Goal: Book appointment/travel/reservation

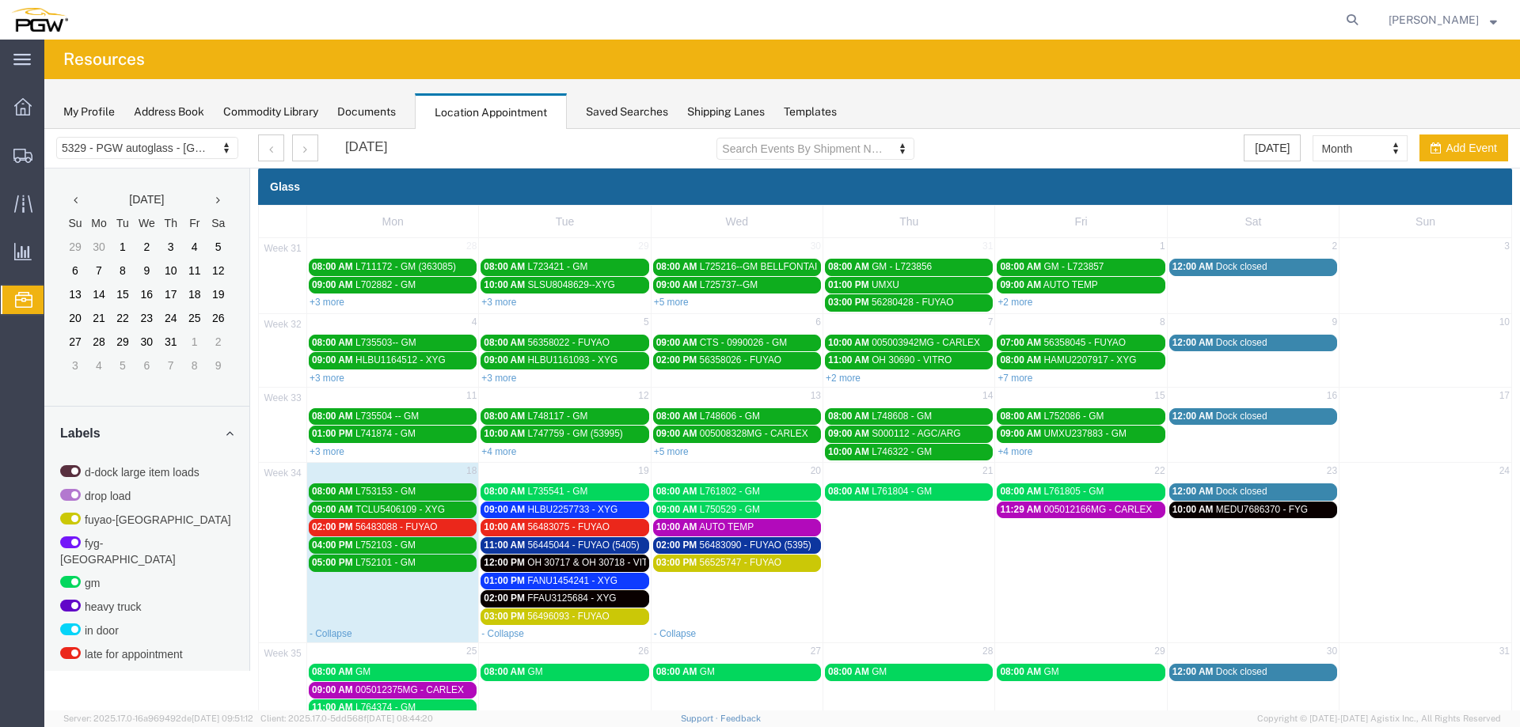
click at [317, 526] on span "02:00 PM" at bounding box center [332, 527] width 41 height 11
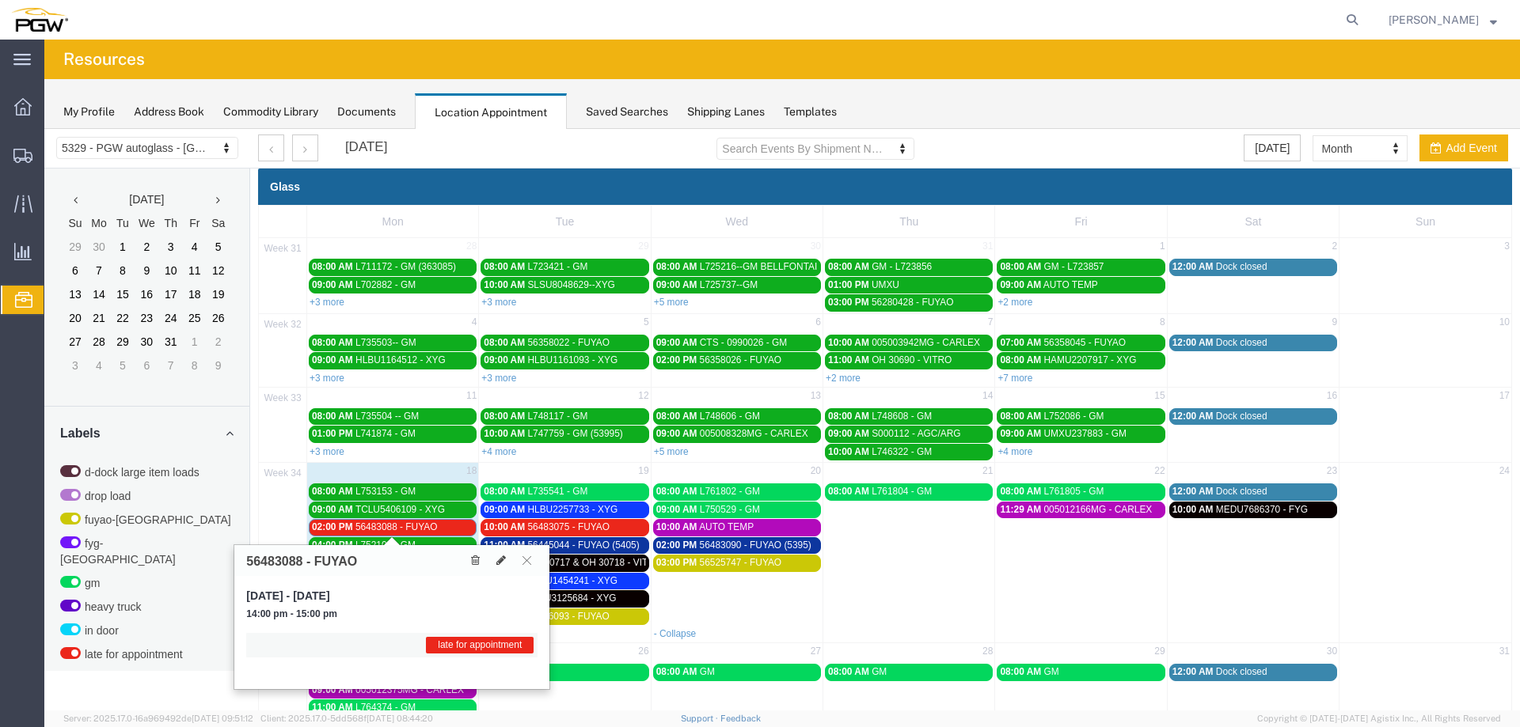
scroll to position [525, 0]
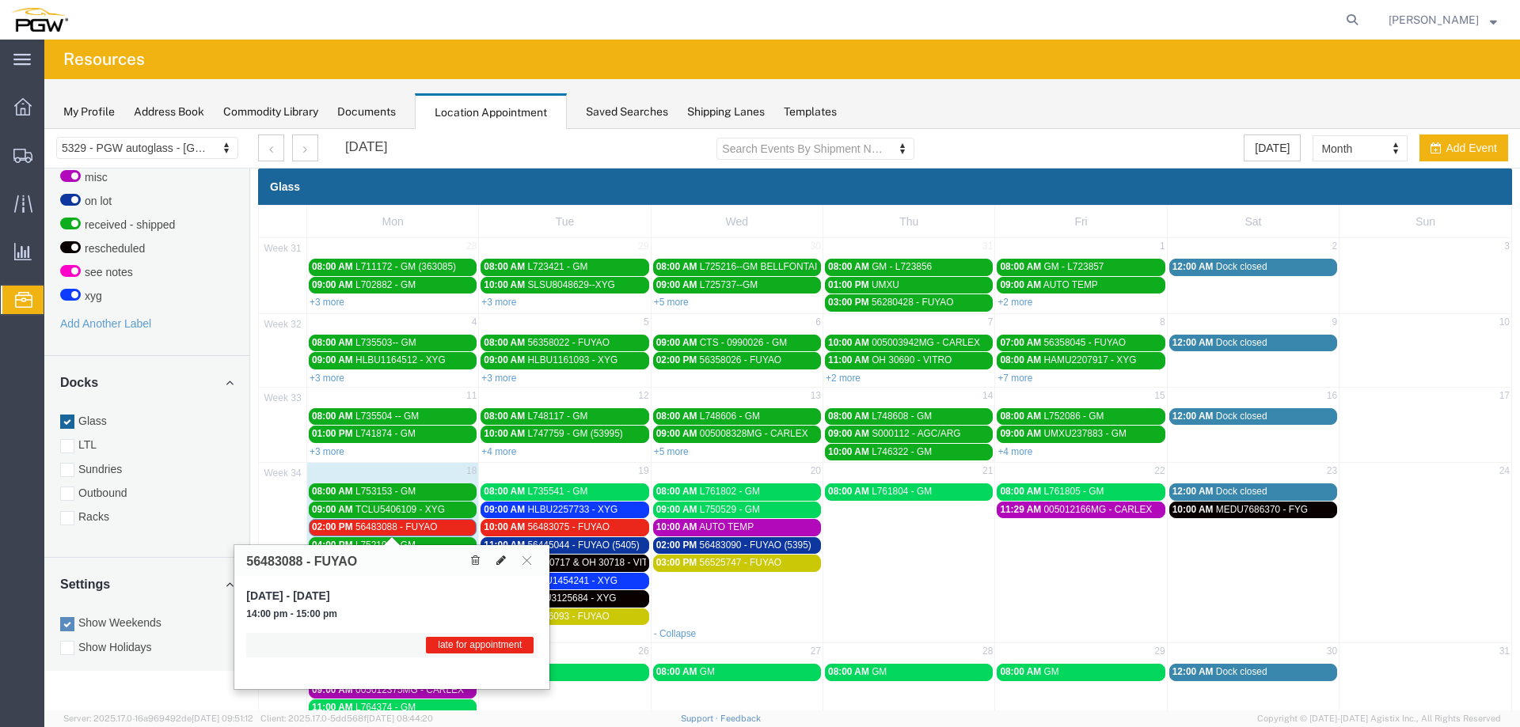
click at [502, 564] on icon at bounding box center [500, 560] width 9 height 11
click at [503, 560] on icon at bounding box center [500, 560] width 9 height 11
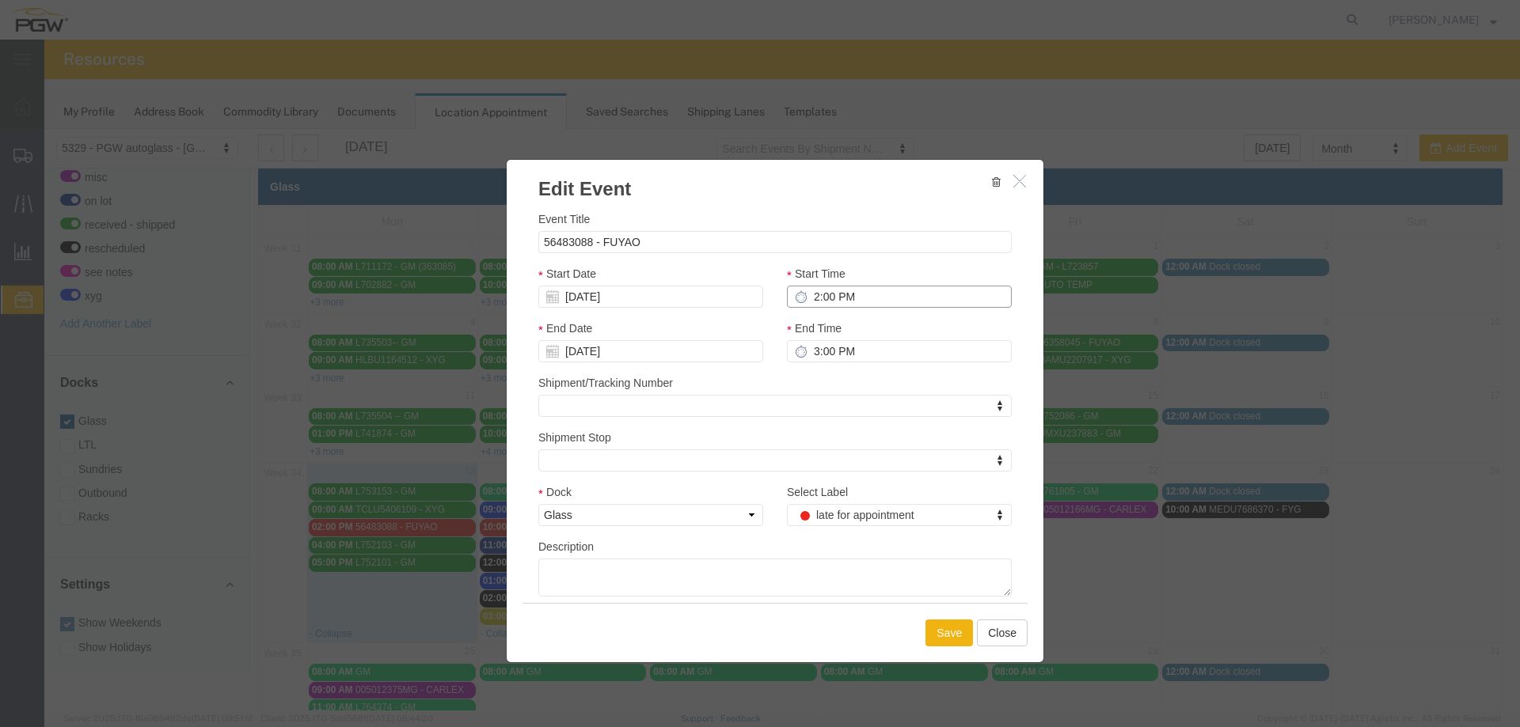
click at [801, 289] on input "2:00 PM" at bounding box center [899, 297] width 225 height 22
type input "1:00 PM"
type input "2:00 PM"
click at [638, 297] on input "[DATE]" at bounding box center [650, 297] width 225 height 22
click at [615, 441] on td "20" at bounding box center [621, 443] width 24 height 24
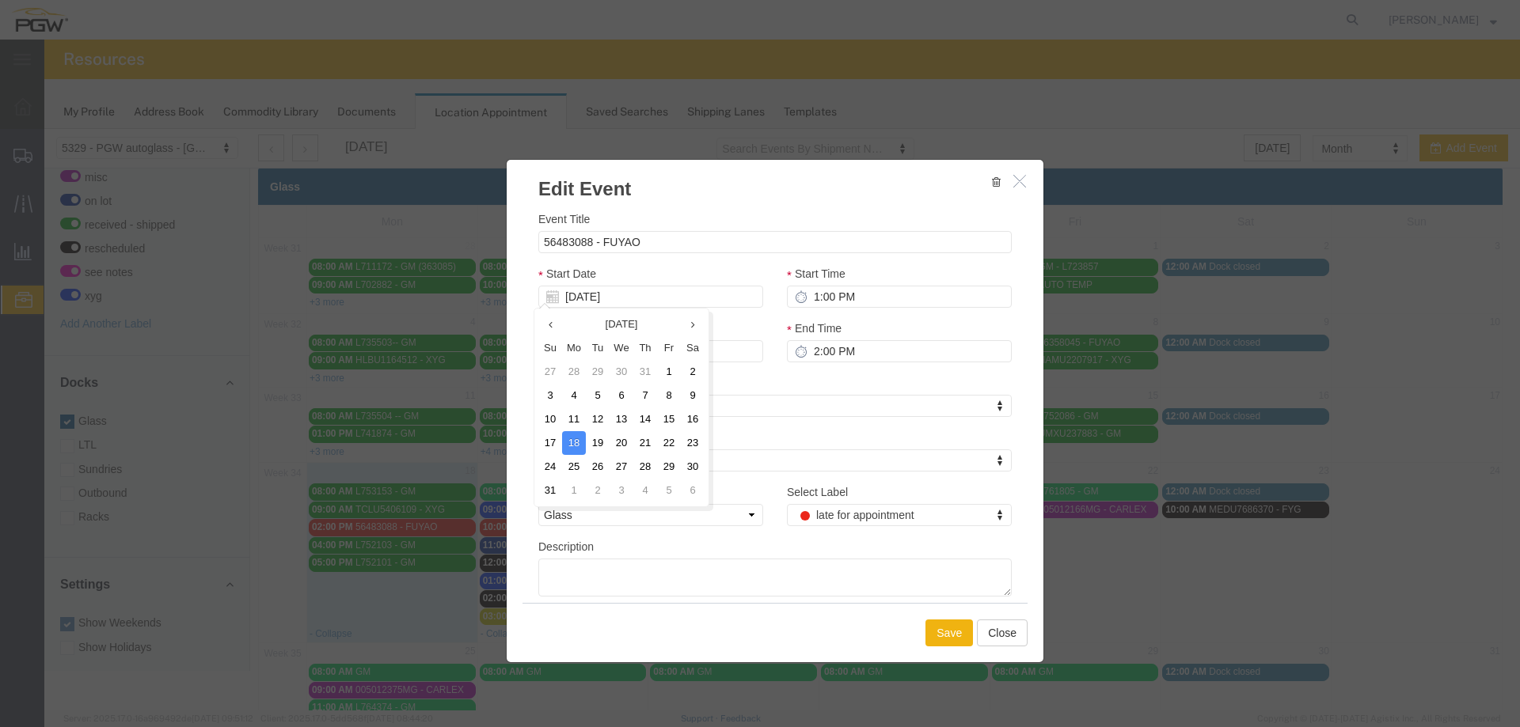
type input "[DATE]"
click at [943, 633] on button "Save" at bounding box center [948, 633] width 47 height 27
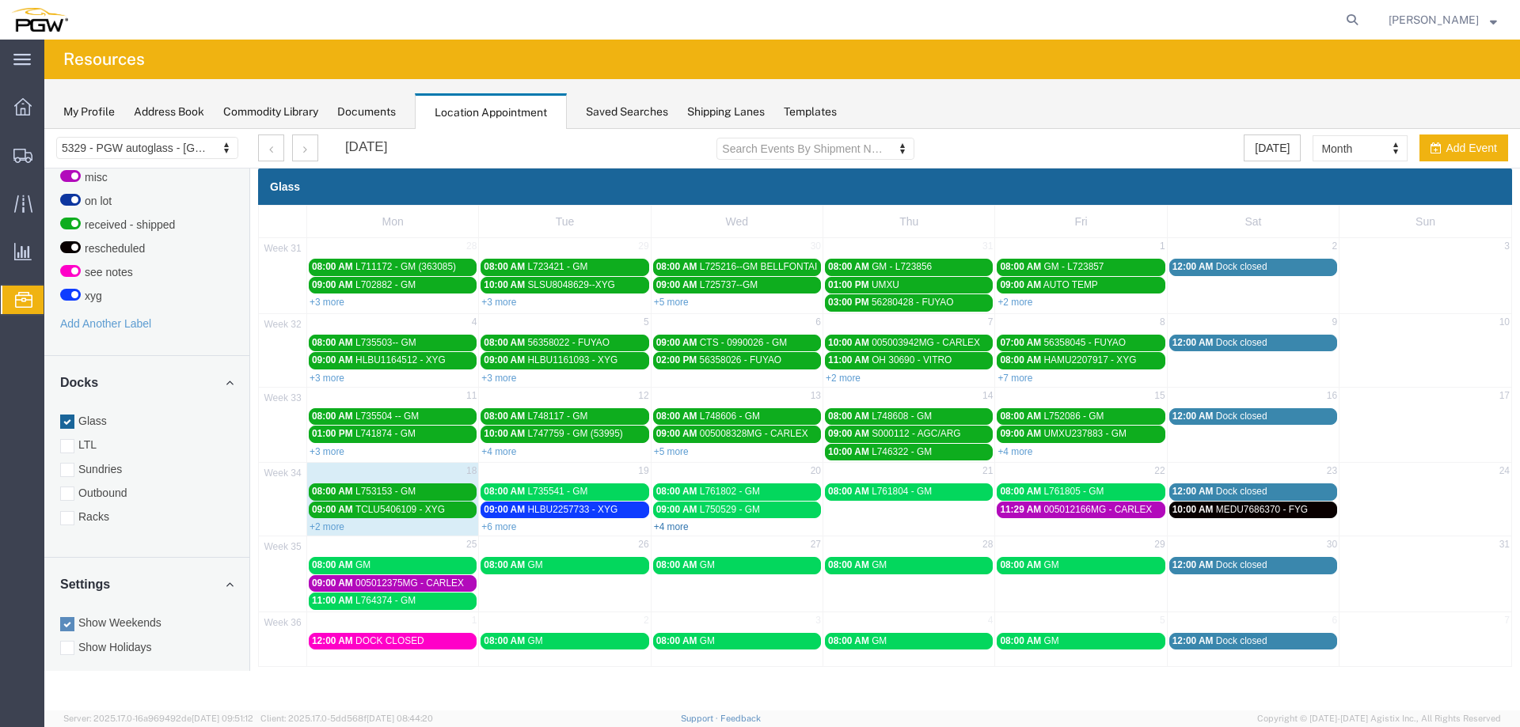
click at [681, 531] on link "+4 more" at bounding box center [671, 527] width 35 height 11
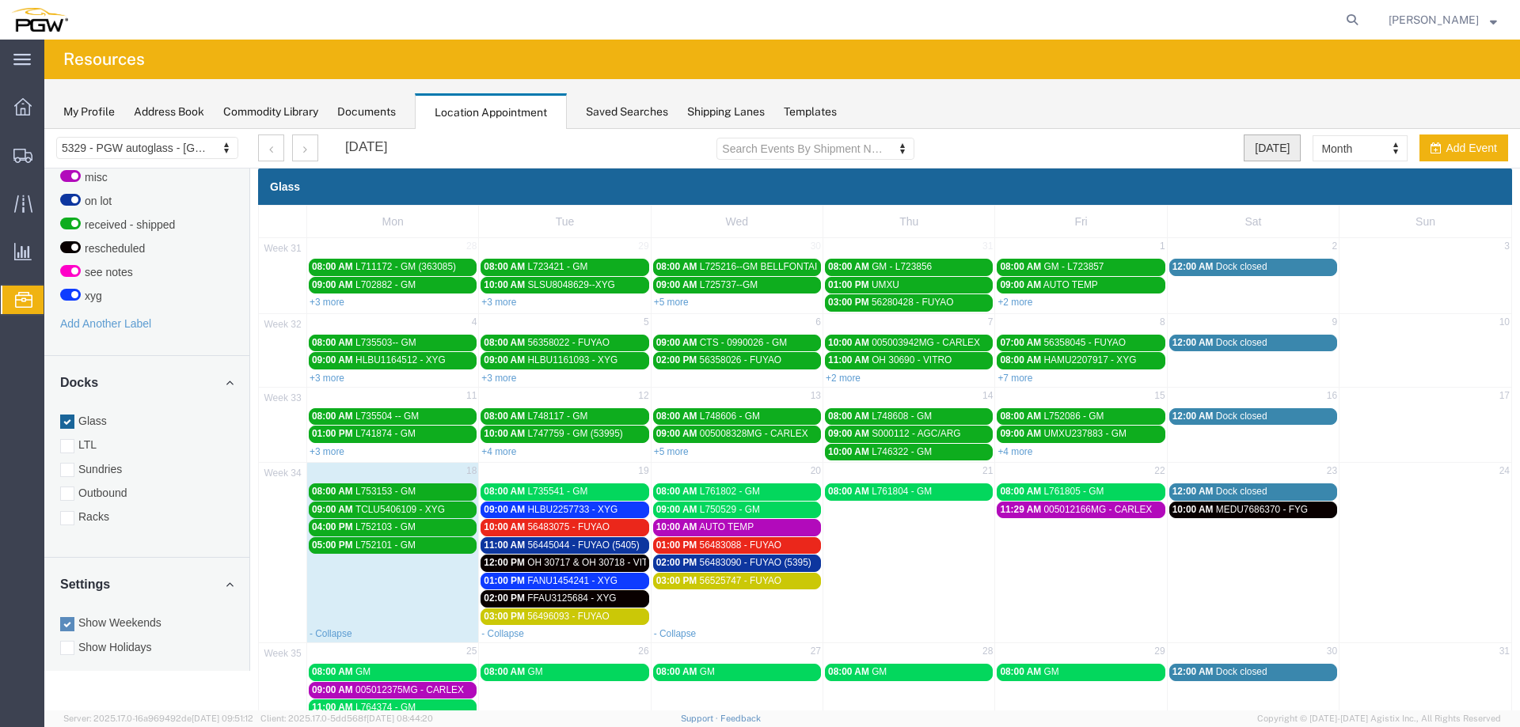
click at [1257, 157] on button "[DATE]" at bounding box center [1271, 148] width 57 height 27
select select "agendaDay"
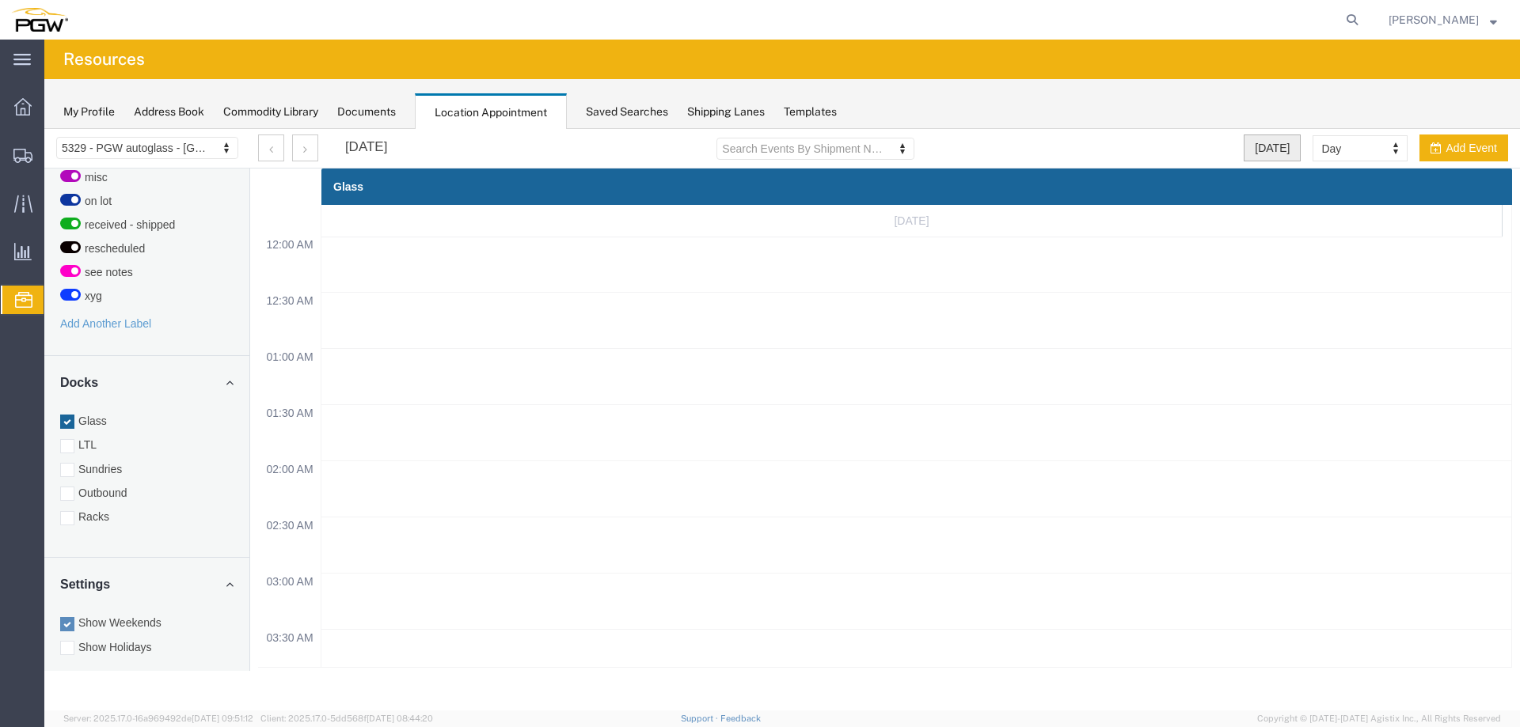
scroll to position [675, 0]
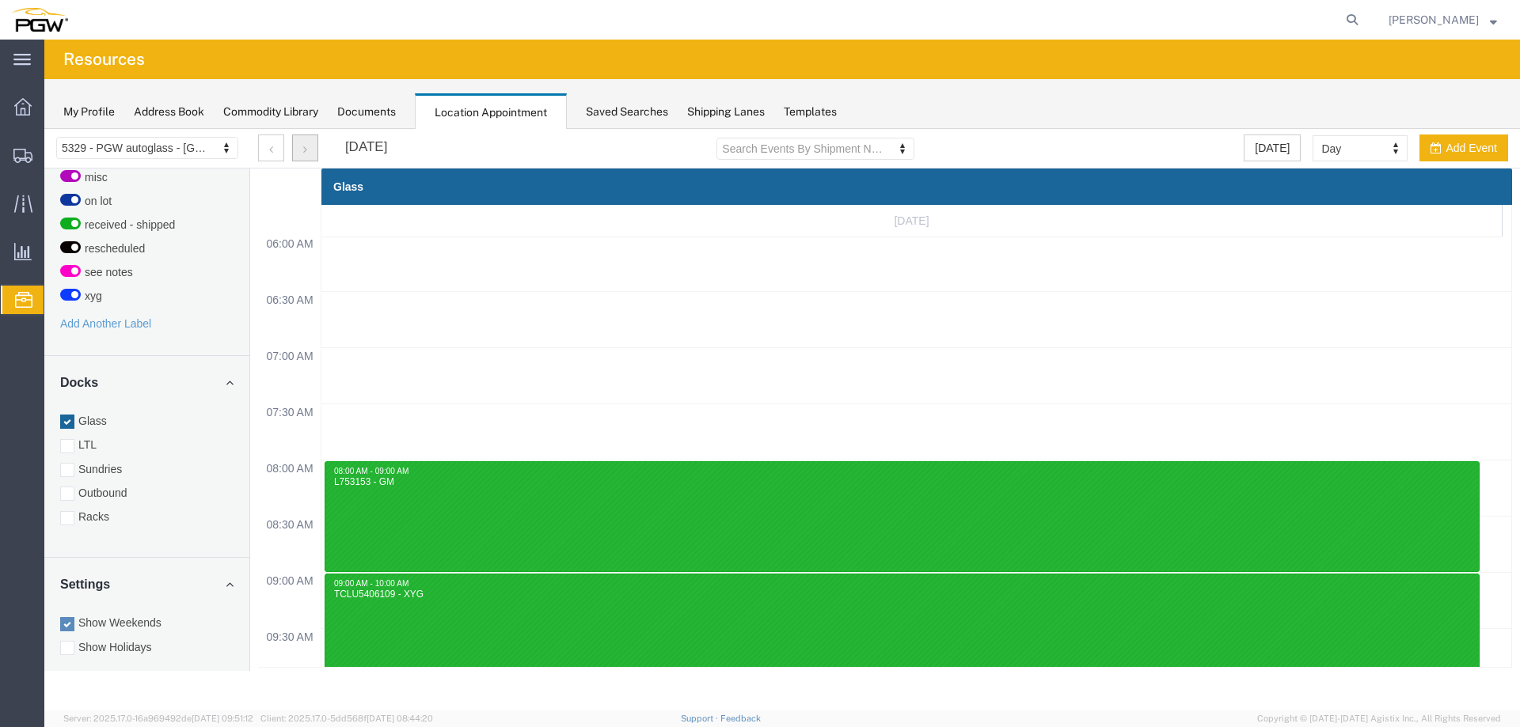
click at [310, 155] on button "button" at bounding box center [305, 148] width 26 height 27
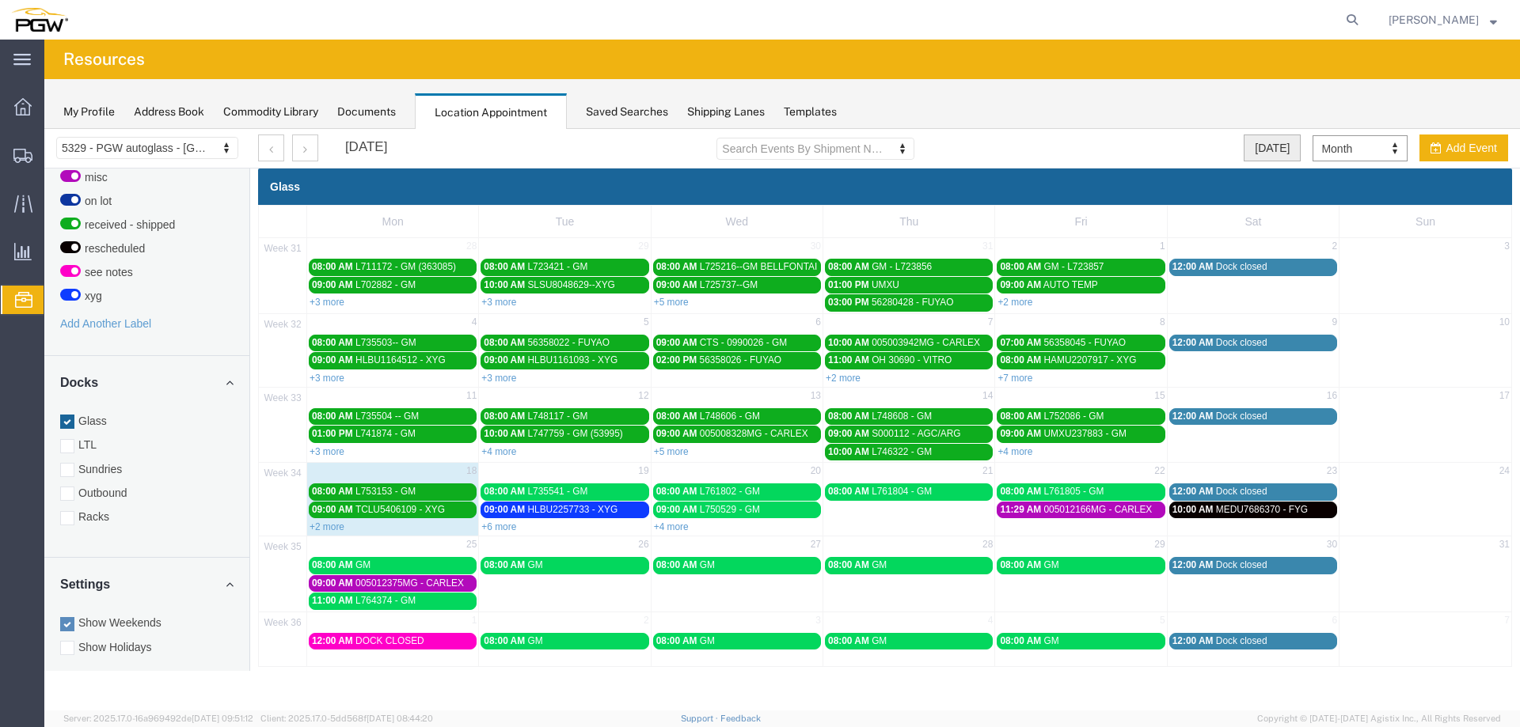
select select "month"
click at [670, 527] on link "+4 more" at bounding box center [671, 527] width 35 height 11
